Goal: Navigation & Orientation: Find specific page/section

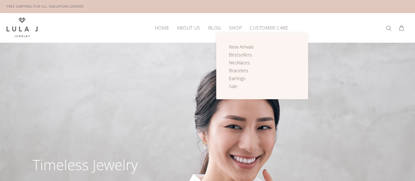
click at [233, 27] on span "Shop" at bounding box center [235, 27] width 13 height 5
click at [240, 79] on span "Earrings" at bounding box center [237, 78] width 16 height 6
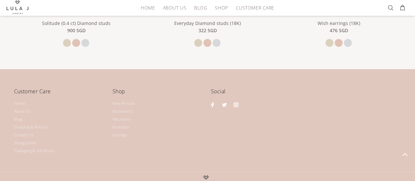
scroll to position [630, 0]
click at [28, 109] on link "About Us" at bounding box center [22, 111] width 16 height 8
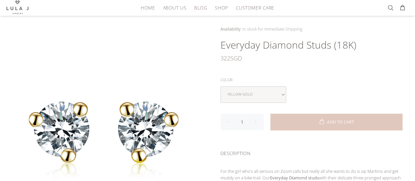
scroll to position [41, 0]
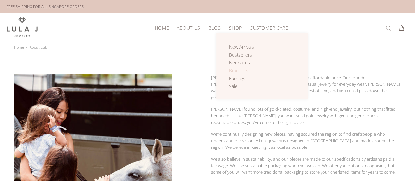
click at [236, 69] on span "Bracelets" at bounding box center [238, 70] width 19 height 6
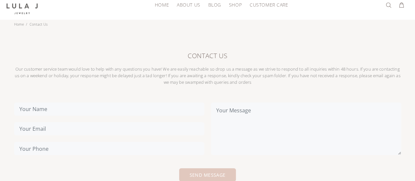
scroll to position [23, 0]
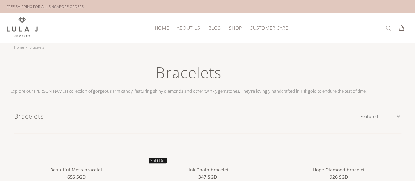
click at [236, 69] on h1 "Bracelets" at bounding box center [189, 74] width 356 height 25
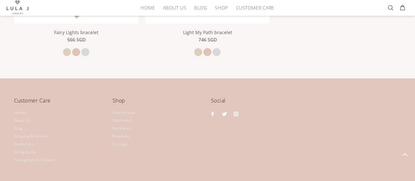
scroll to position [831, 0]
